Goal: Task Accomplishment & Management: Manage account settings

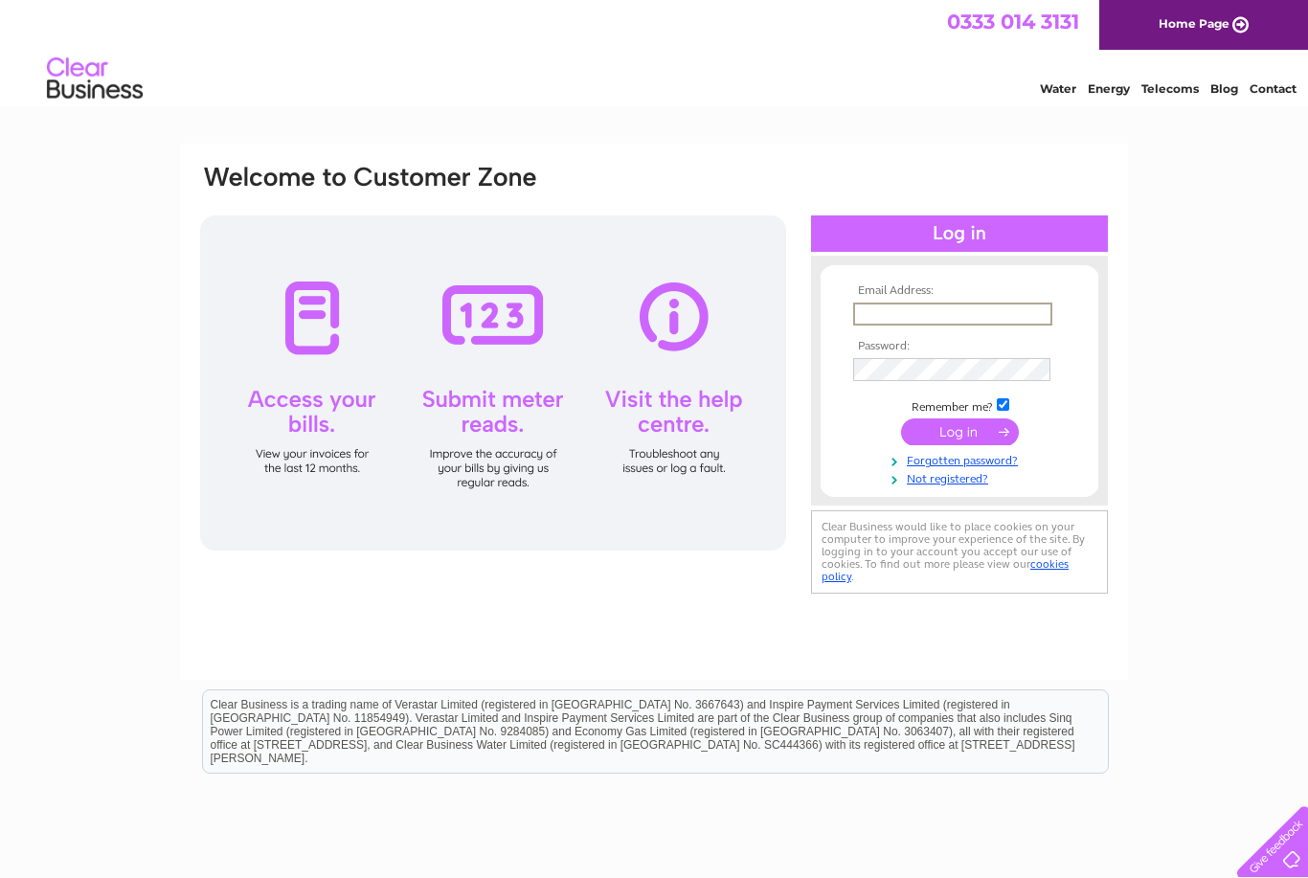
type input "Info@lyntonhousellandudno.co.uk"
click at [959, 433] on input "submit" at bounding box center [960, 431] width 118 height 27
click at [958, 437] on input "submit" at bounding box center [960, 429] width 118 height 27
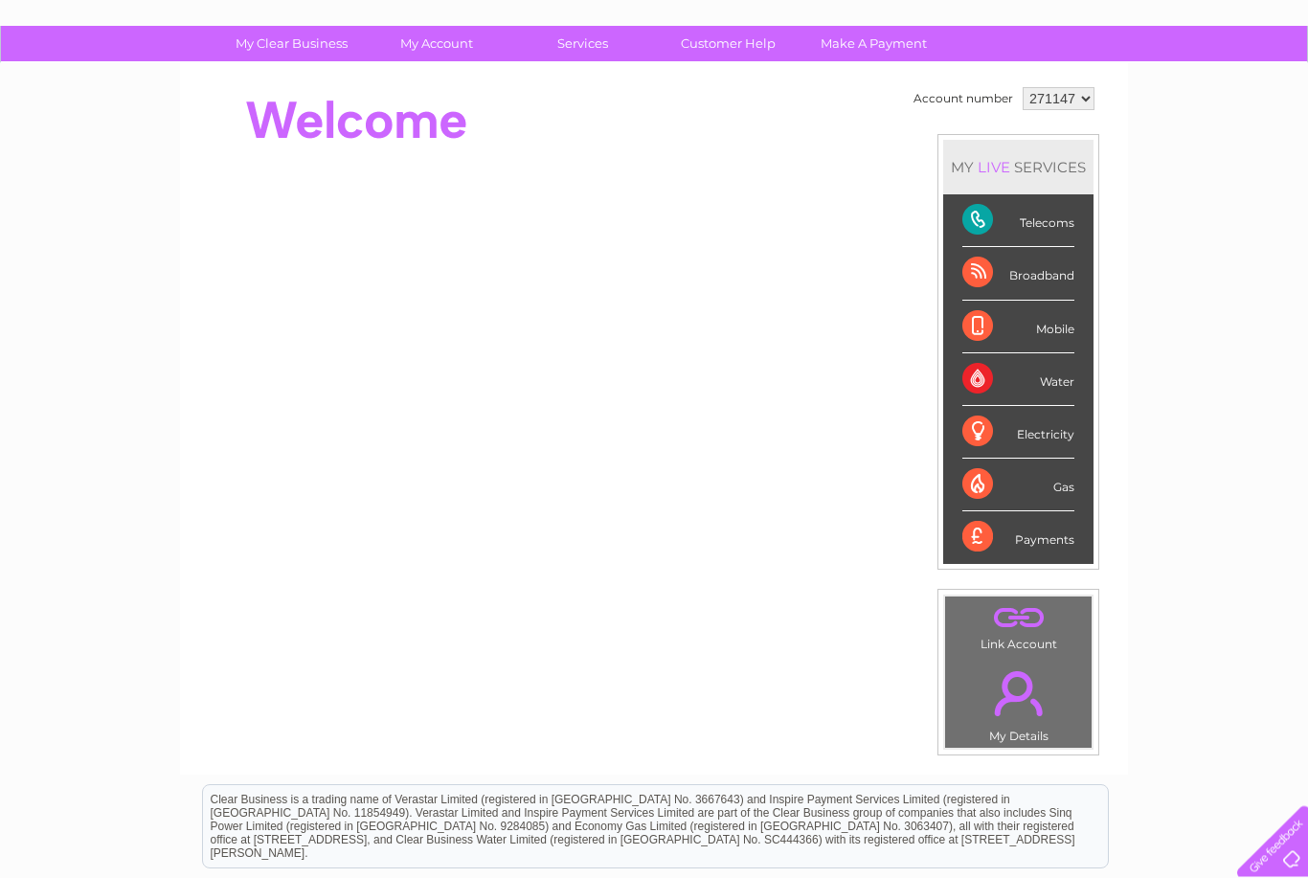
scroll to position [62, 0]
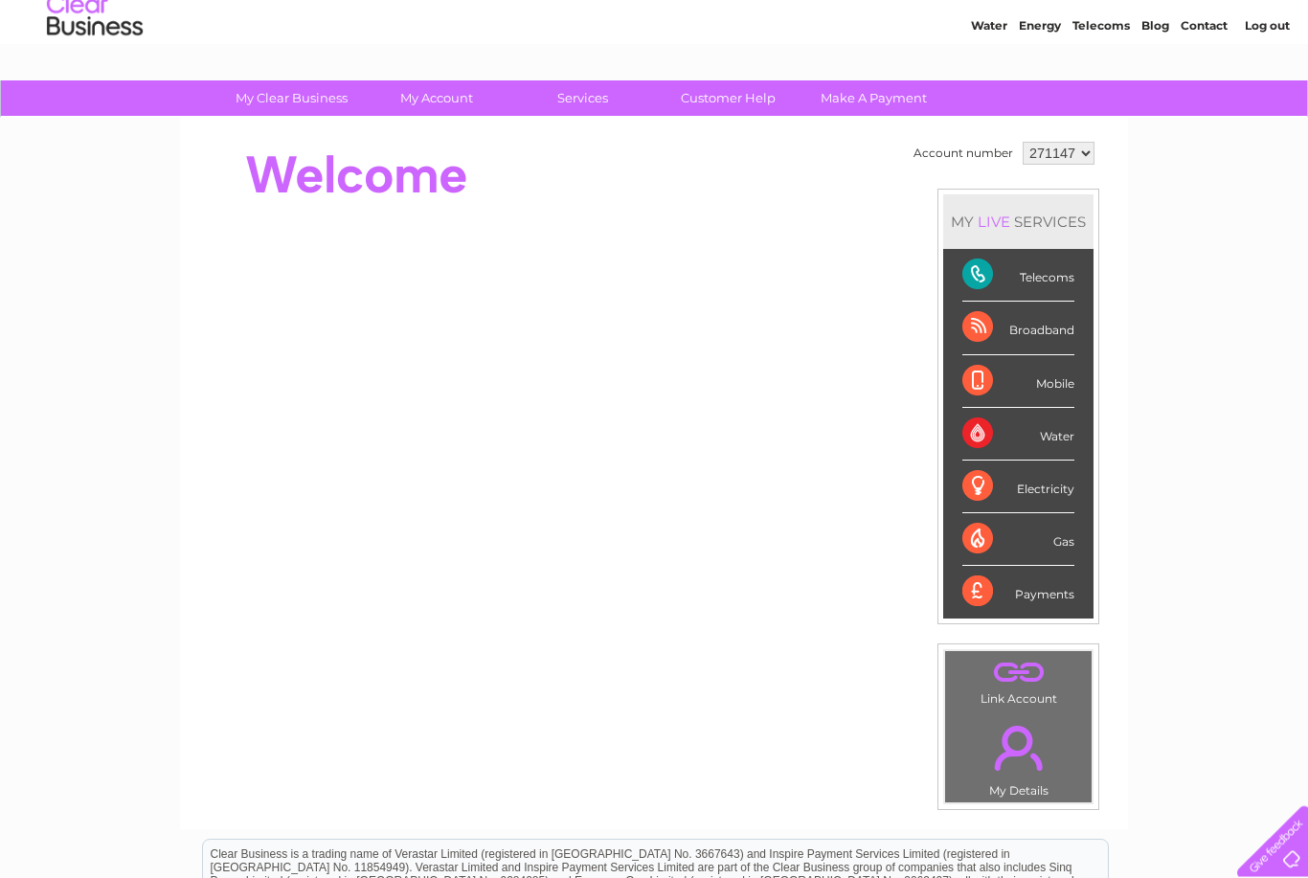
click at [977, 276] on div "Telecoms" at bounding box center [1018, 276] width 112 height 53
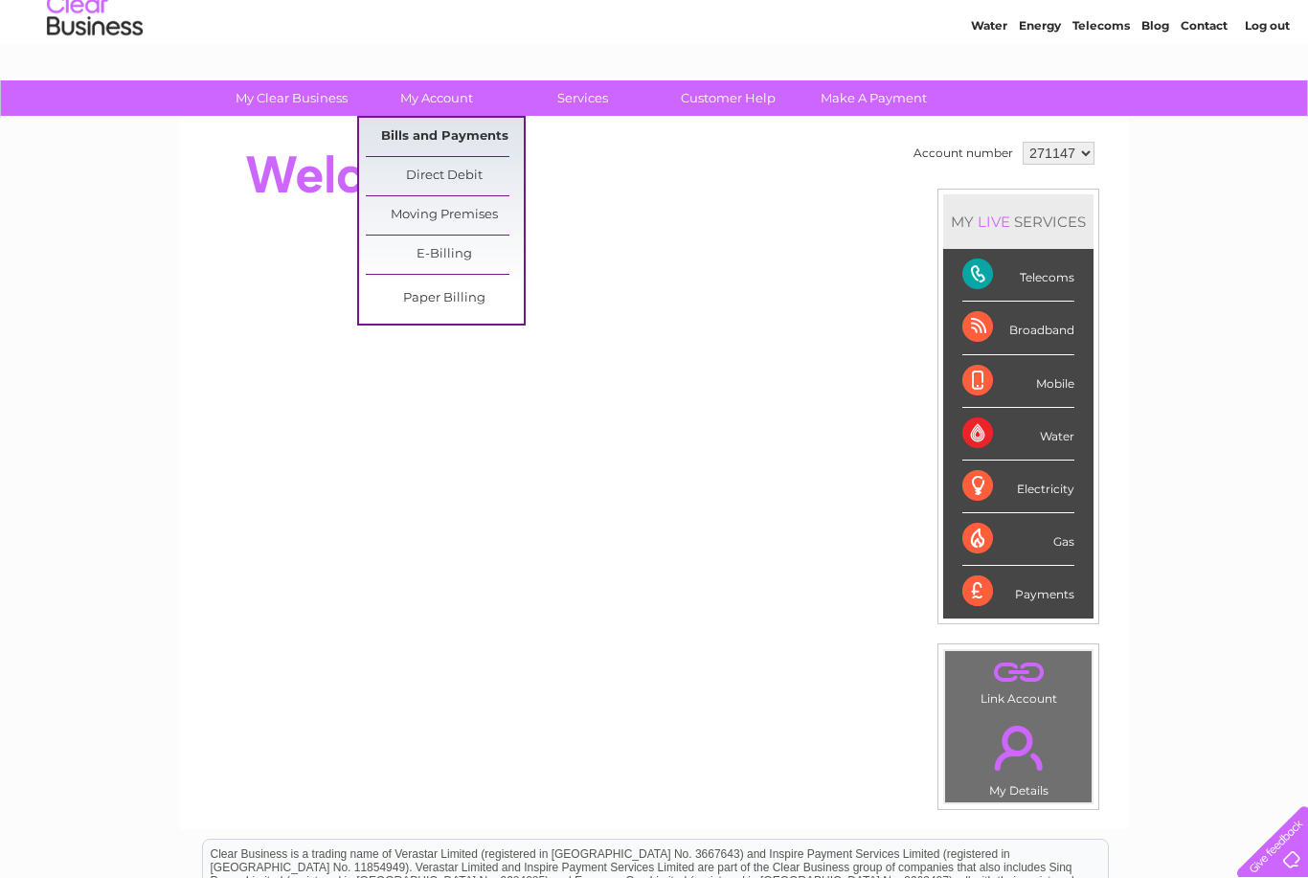
click at [407, 139] on link "Bills and Payments" at bounding box center [445, 137] width 158 height 38
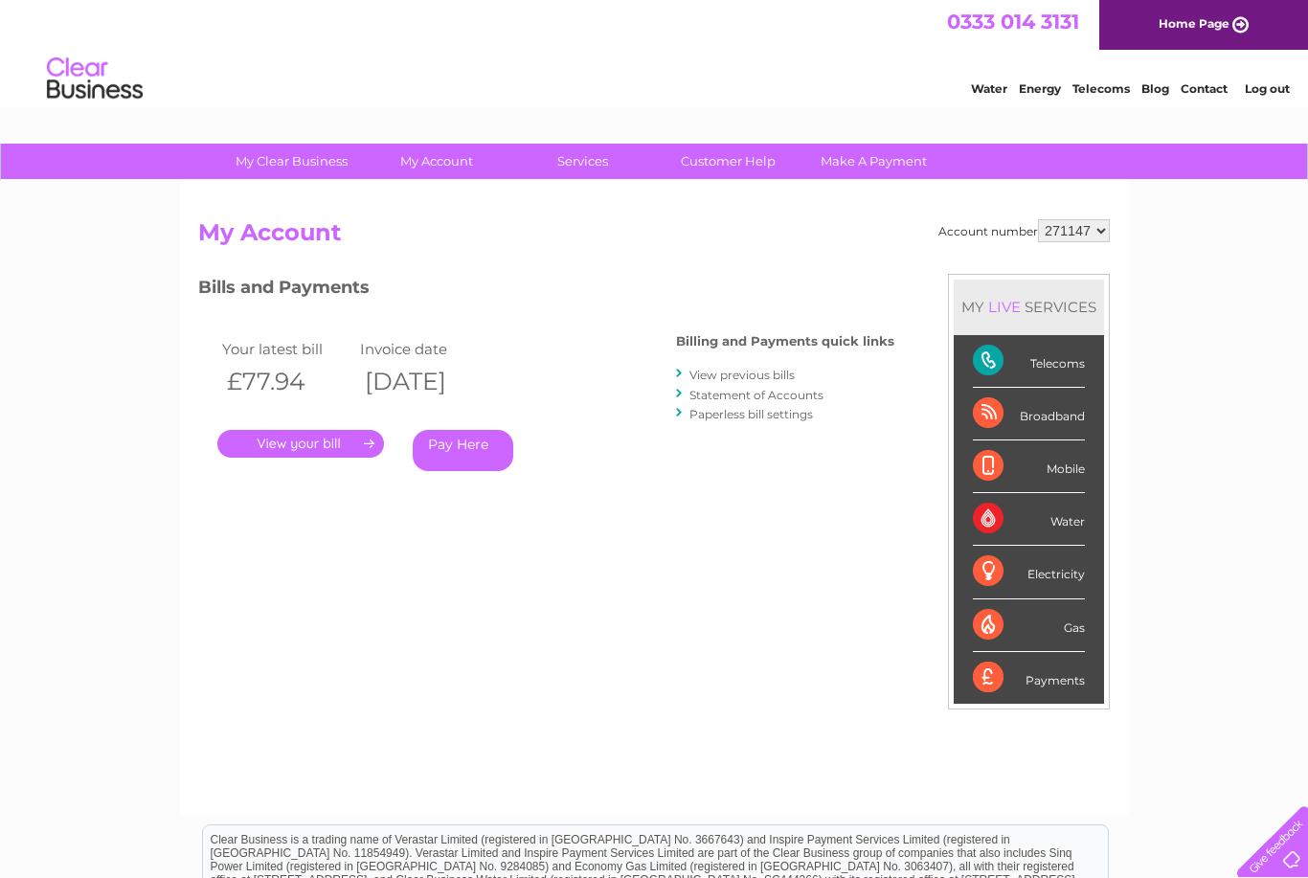
click at [717, 373] on link "View previous bills" at bounding box center [741, 375] width 105 height 14
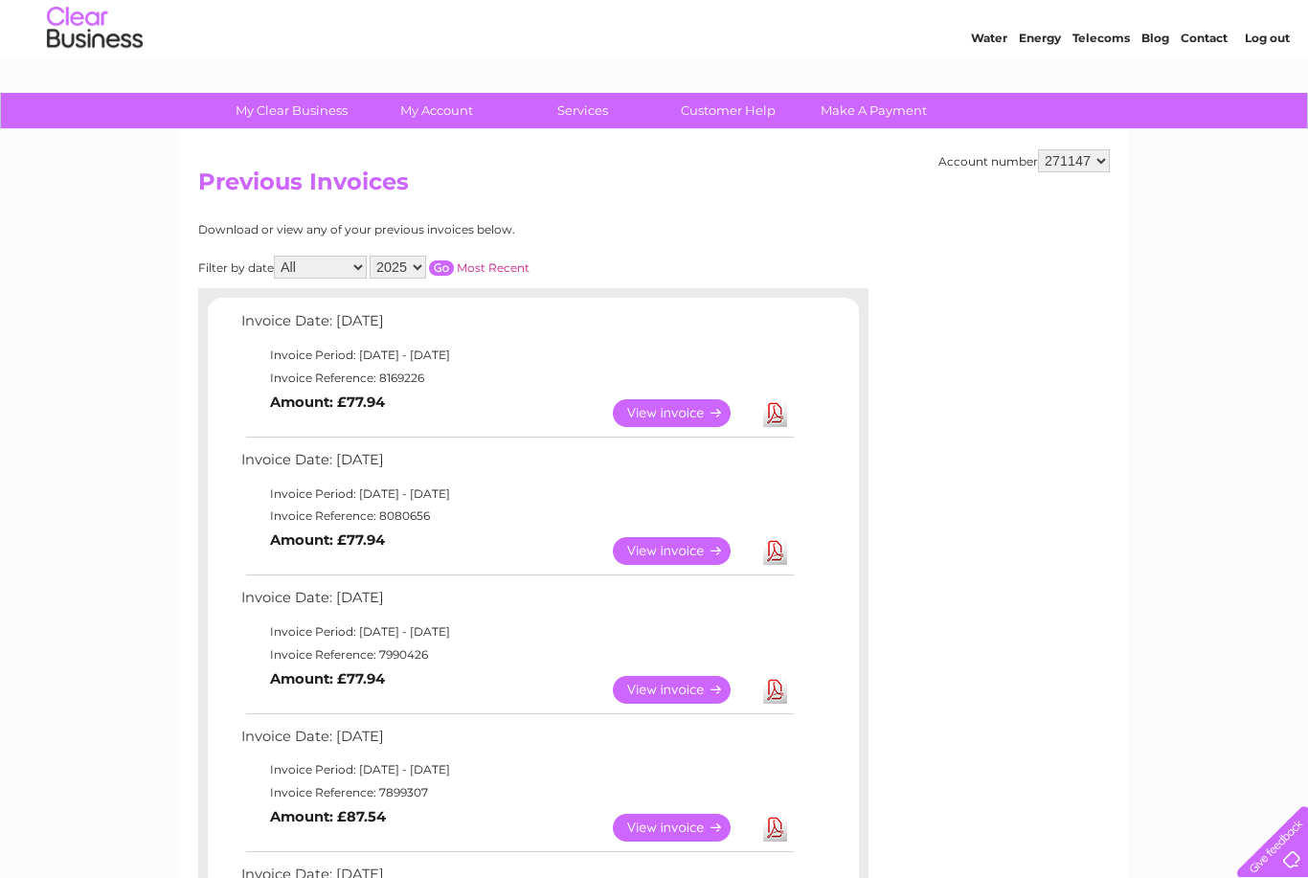
scroll to position [50, 0]
click at [680, 415] on link "View" at bounding box center [683, 414] width 141 height 28
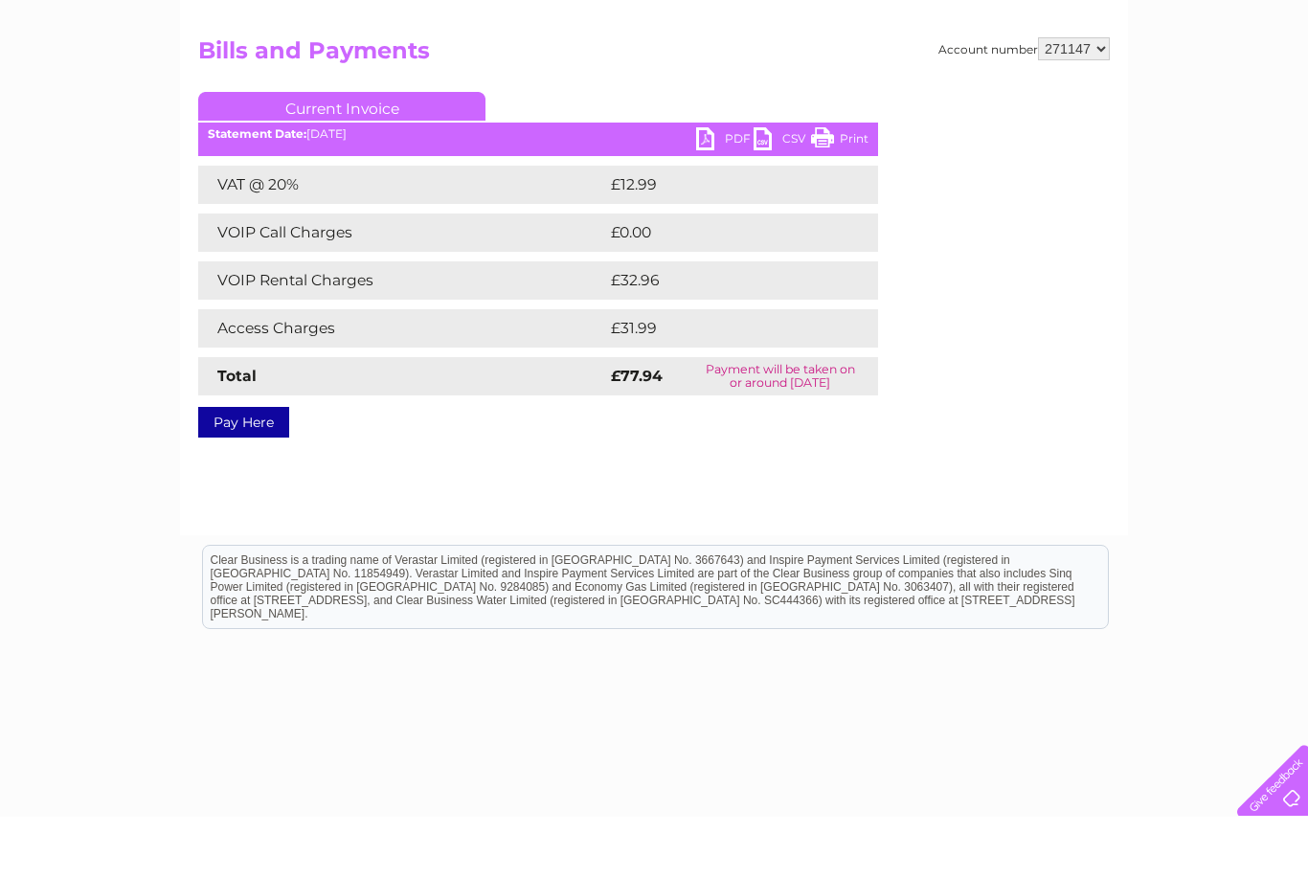
scroll to position [119, 0]
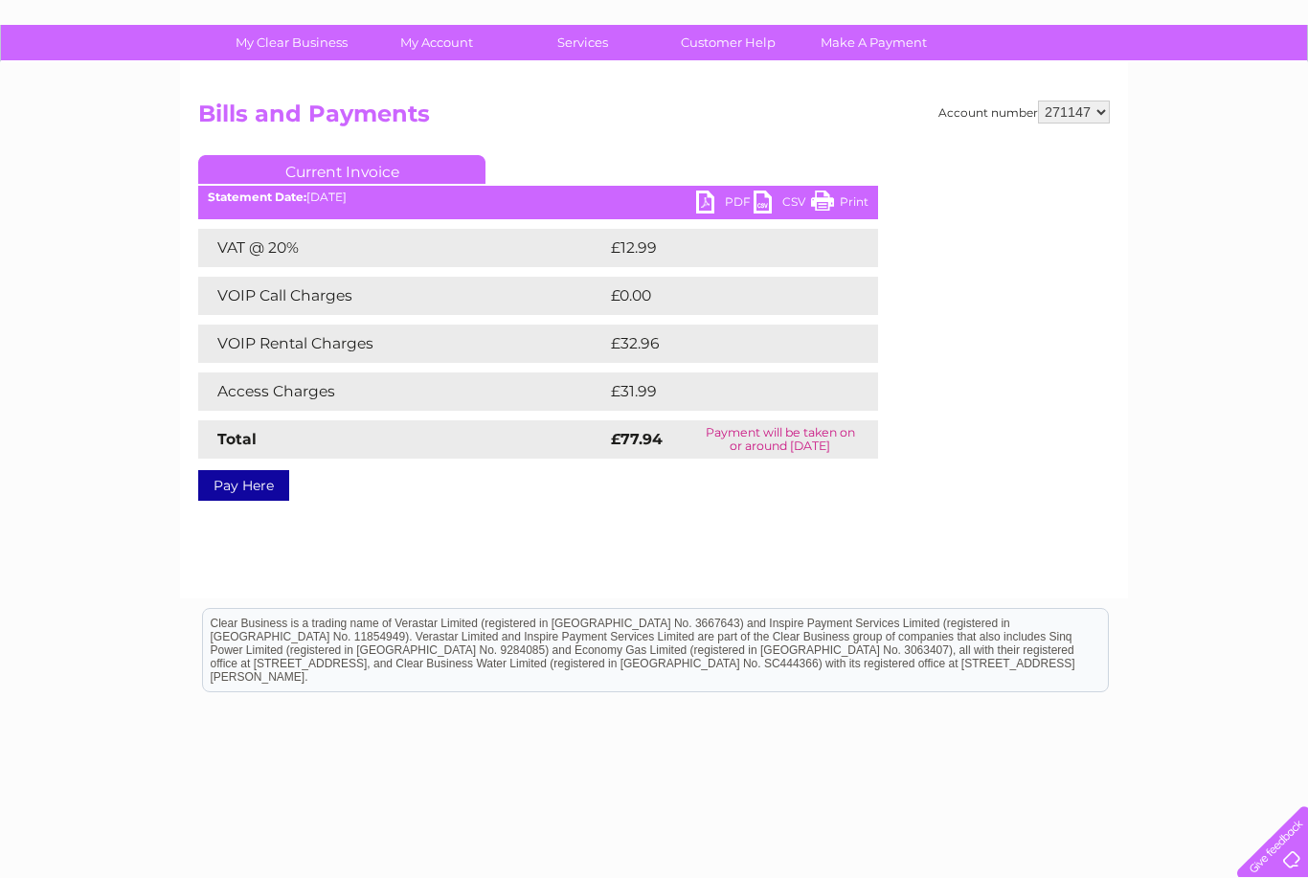
click at [729, 197] on link "PDF" at bounding box center [724, 205] width 57 height 28
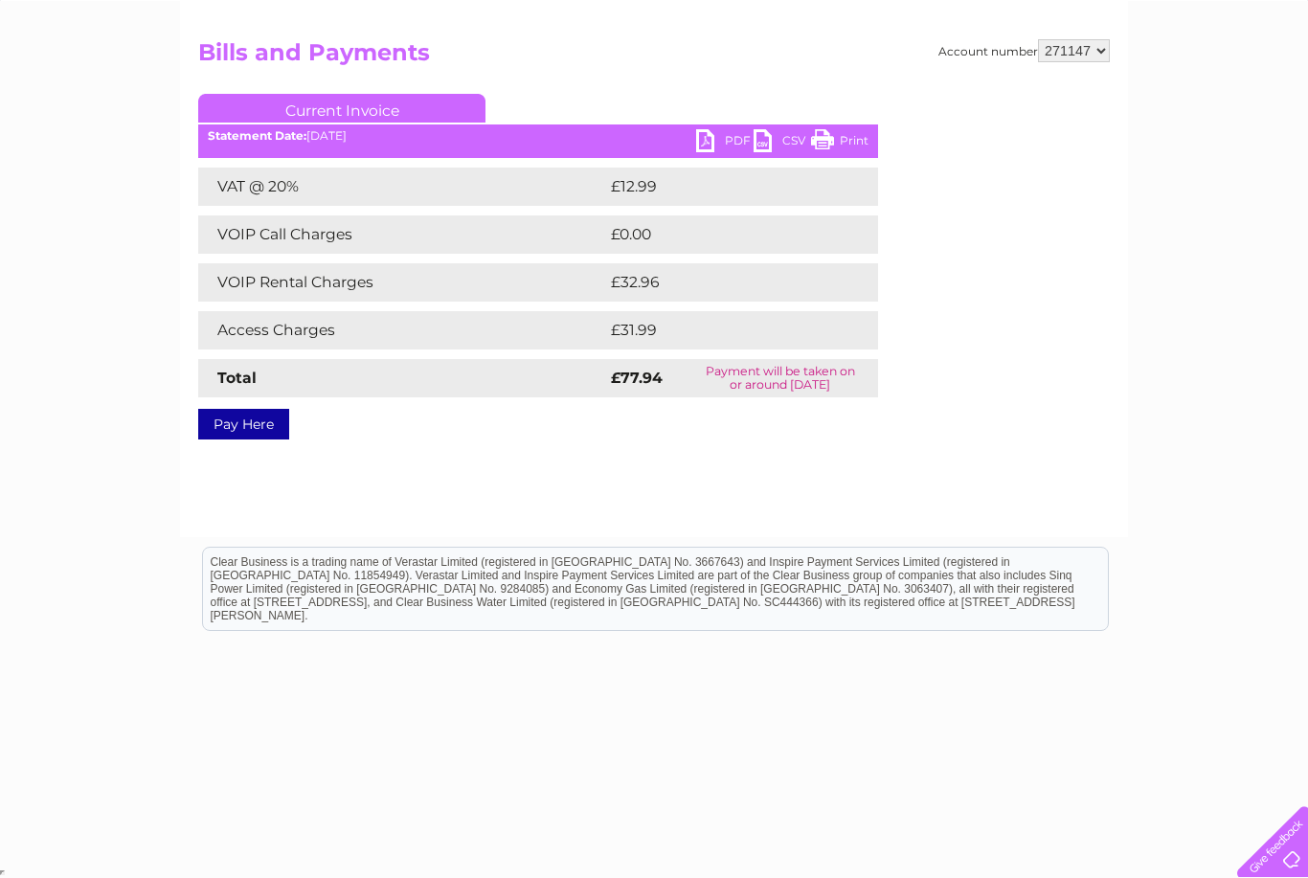
scroll to position [0, 0]
